Goal: Use online tool/utility: Utilize a website feature to perform a specific function

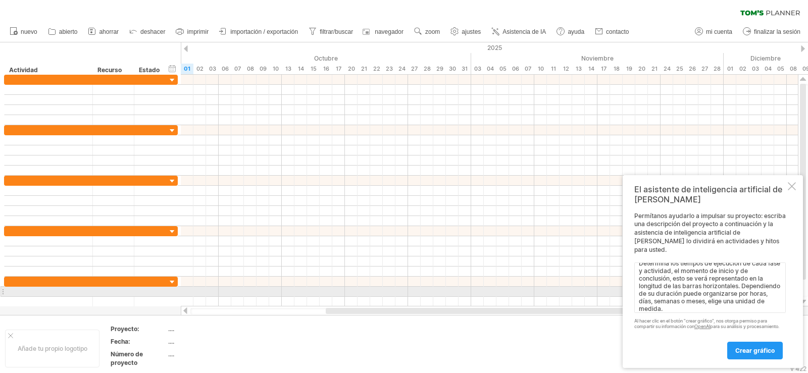
scroll to position [8, 0]
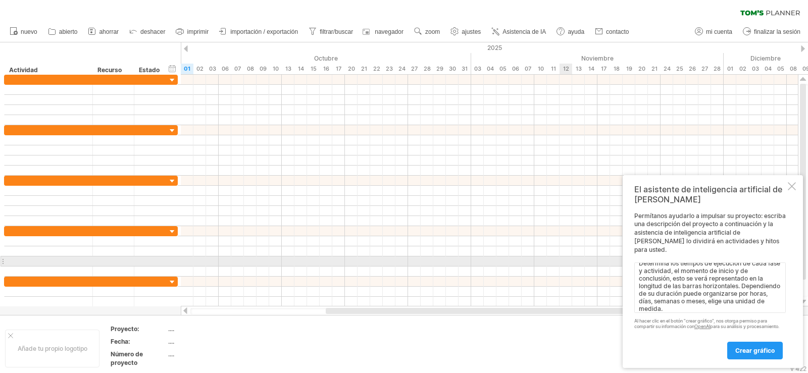
click at [641, 264] on textarea "Determina los tiempos de ejecución de cada fase y actividad, el momento de inic…" at bounding box center [709, 288] width 151 height 50
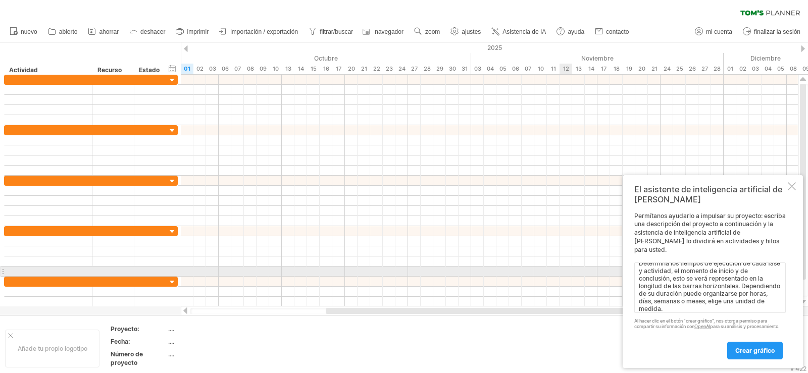
scroll to position [4, 0]
paste textarea "Realiza el diagrama [PERSON_NAME]"
type textarea "Realiza el diagrama [PERSON_NAME],Determina los tiempos de ejecución de cada fa…"
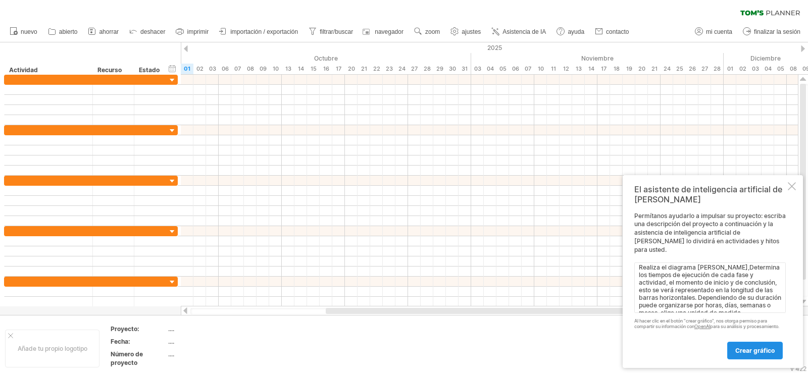
click at [742, 351] on font "crear gráfico" at bounding box center [754, 351] width 39 height 8
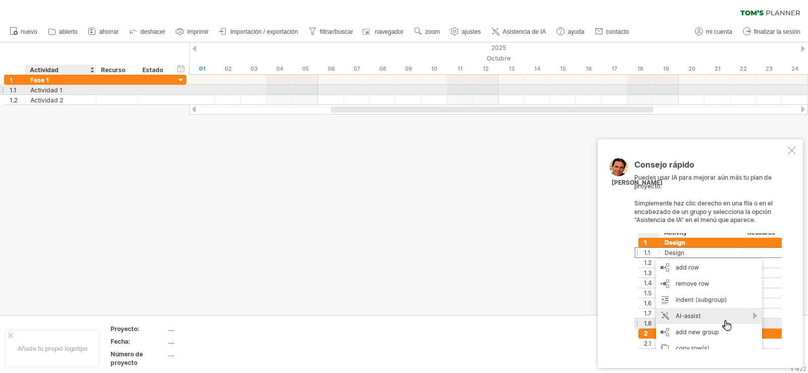
click at [55, 92] on font "Actividad 1" at bounding box center [46, 90] width 32 height 8
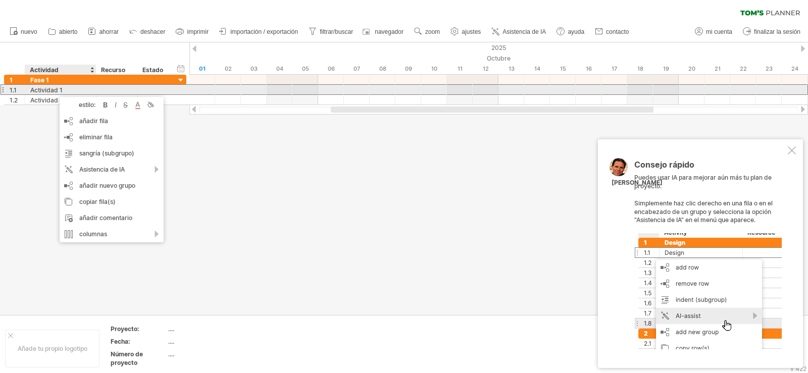
click at [75, 88] on div "Actividad 1" at bounding box center [60, 90] width 61 height 10
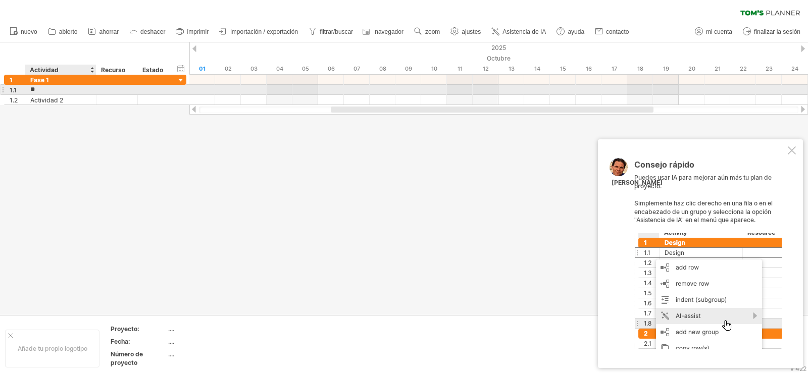
type input "*"
type input "**********"
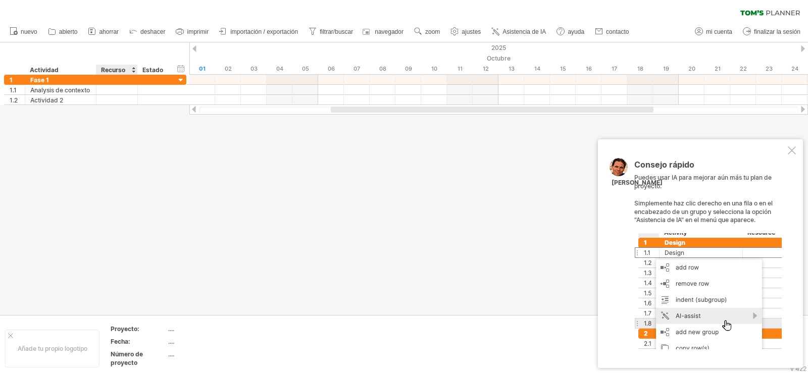
click at [129, 70] on div "Recurso" at bounding box center [116, 70] width 31 height 10
click at [133, 71] on div at bounding box center [133, 70] width 4 height 10
click at [135, 67] on div at bounding box center [133, 70] width 4 height 10
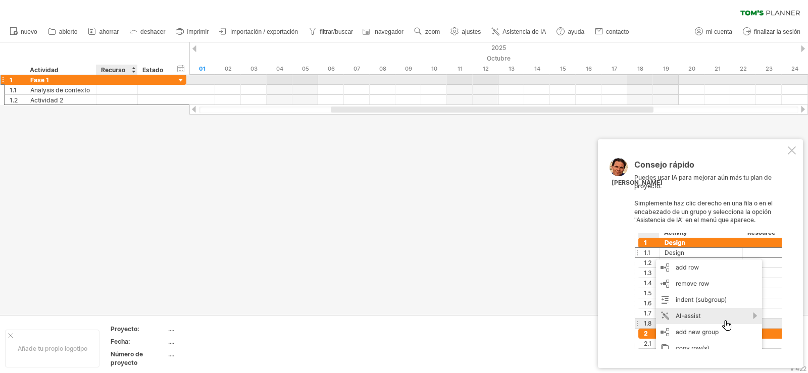
click at [129, 79] on div at bounding box center [116, 80] width 31 height 10
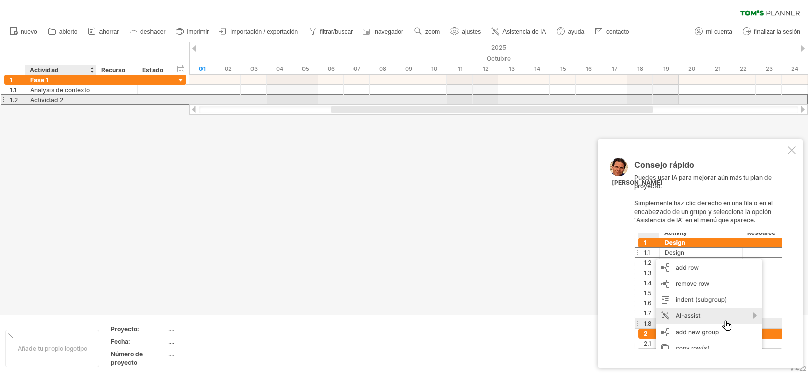
click at [91, 96] on div "**********" at bounding box center [60, 100] width 71 height 10
click at [71, 98] on div "Actividad 2" at bounding box center [60, 100] width 61 height 10
type input "*"
type input "**********"
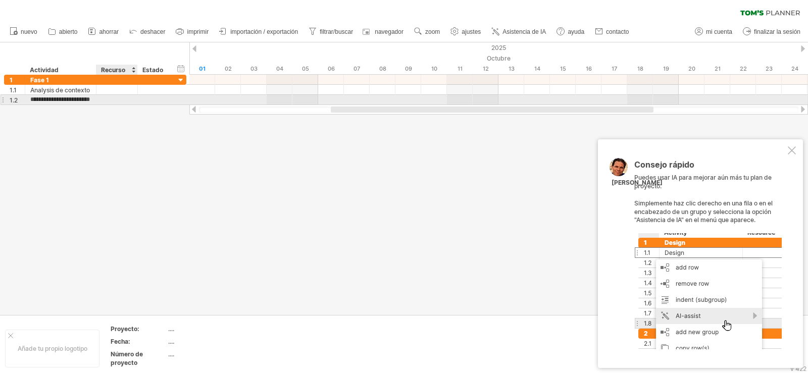
click at [110, 96] on div at bounding box center [116, 100] width 31 height 10
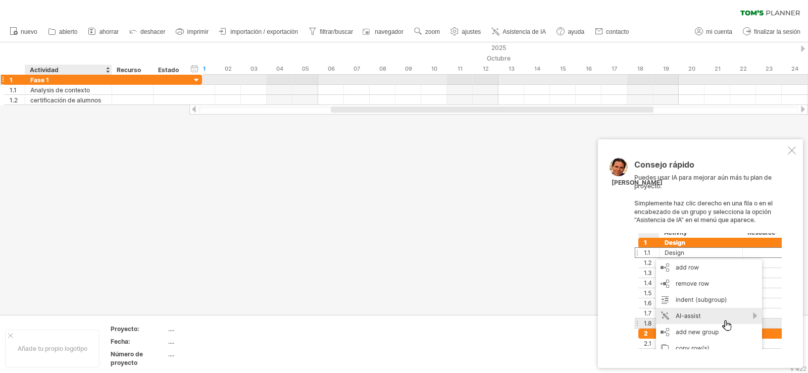
drag, startPoint x: 93, startPoint y: 75, endPoint x: 109, endPoint y: 75, distance: 15.7
click at [109, 75] on div at bounding box center [110, 80] width 5 height 10
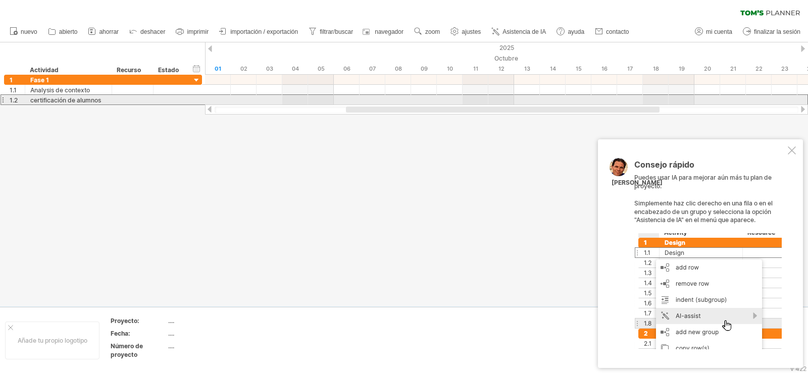
click at [97, 100] on font "certificación de alumnos" at bounding box center [65, 100] width 71 height 8
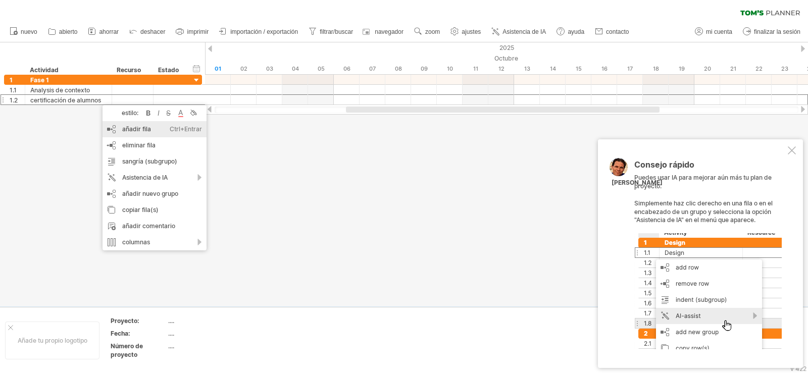
click at [149, 132] on font "añadir fila" at bounding box center [136, 129] width 29 height 8
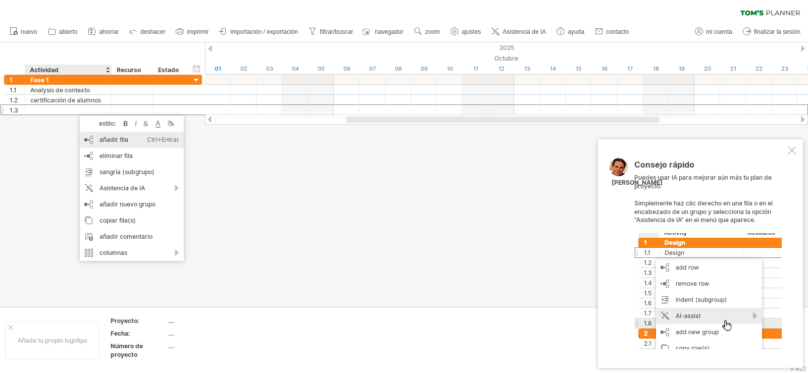
click at [112, 136] on font "añadir fila" at bounding box center [113, 140] width 29 height 8
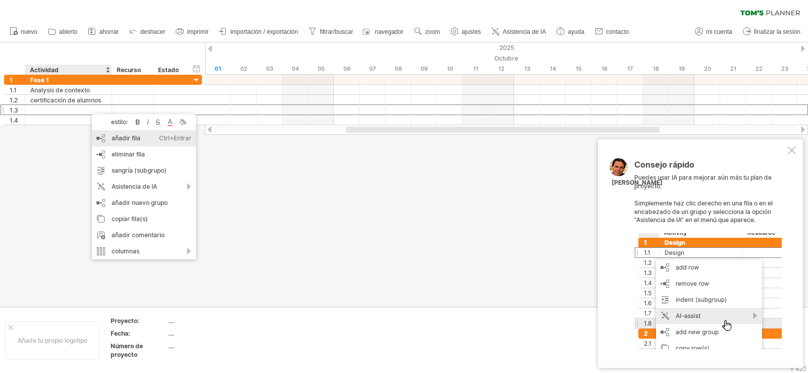
click at [112, 132] on div "añadir fila Ctrl+Entrar Cmd+Entrar" at bounding box center [144, 138] width 104 height 16
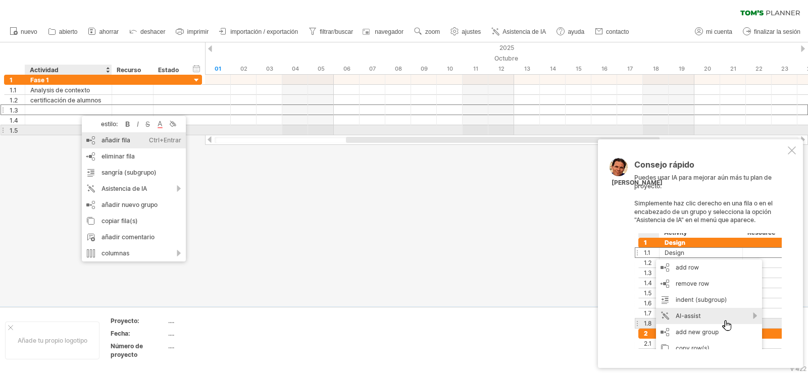
click at [110, 134] on div "añadir fila Ctrl+Entrar Cmd+Entrar" at bounding box center [134, 140] width 104 height 16
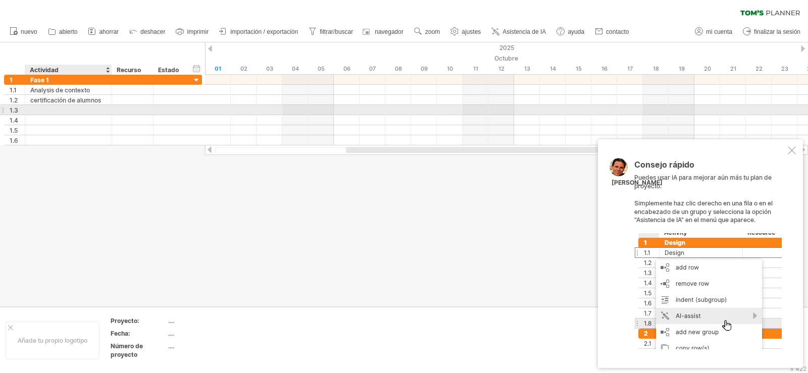
click at [88, 111] on div at bounding box center [68, 110] width 76 height 10
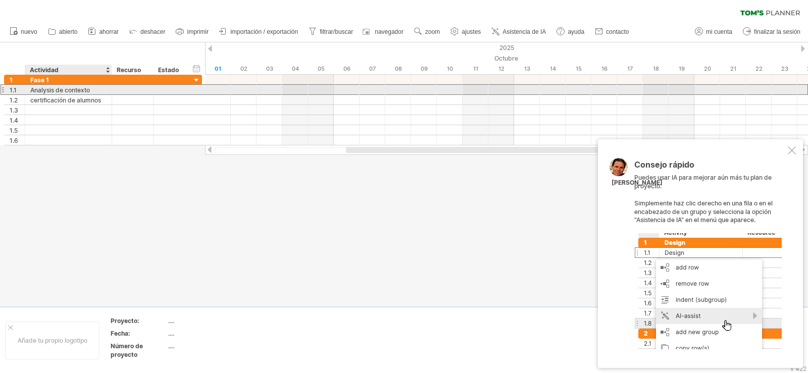
click at [94, 90] on div "Analysis de contexto" at bounding box center [68, 90] width 76 height 10
type input "********"
click at [47, 89] on input "********" at bounding box center [68, 90] width 76 height 10
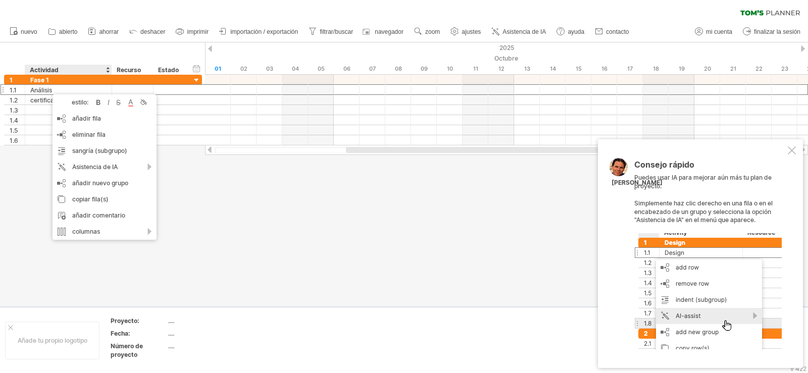
click at [337, 251] on div at bounding box center [404, 174] width 808 height 264
